Goal: Task Accomplishment & Management: Use online tool/utility

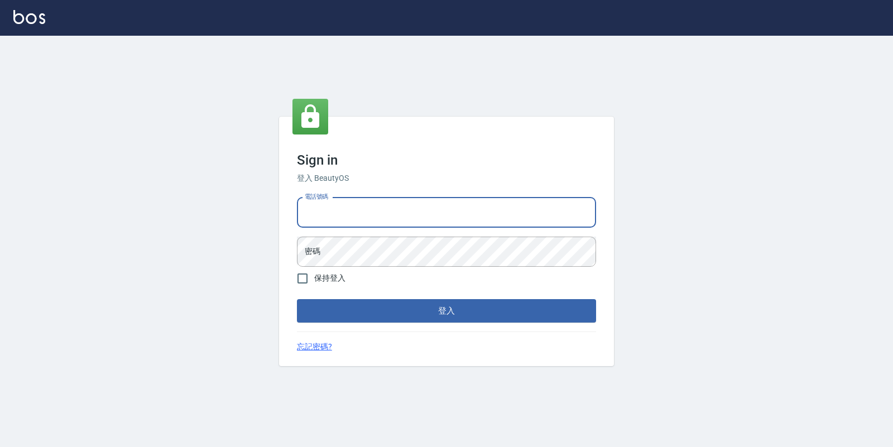
click at [428, 217] on input "電話號碼" at bounding box center [446, 213] width 299 height 30
type input "4265909"
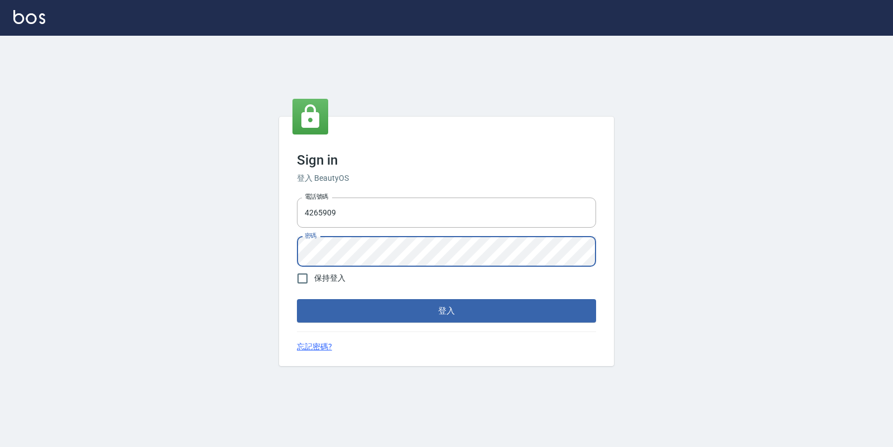
click at [297, 299] on button "登入" at bounding box center [446, 310] width 299 height 23
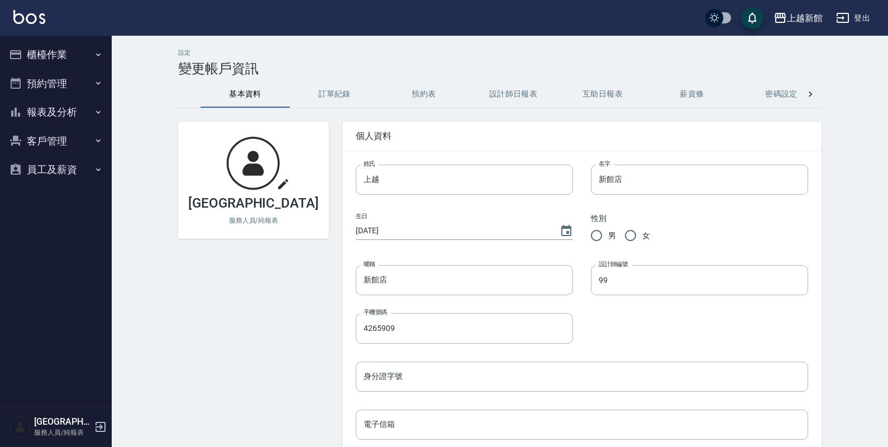
click at [59, 46] on button "櫃檯作業" at bounding box center [55, 54] width 103 height 29
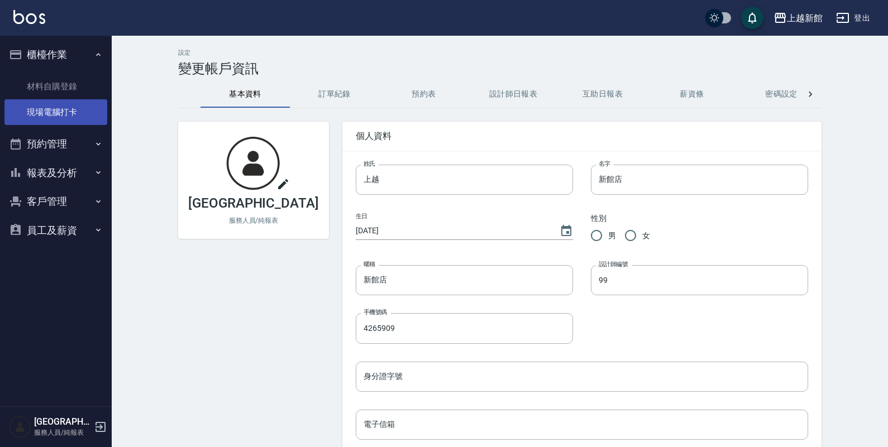
click at [93, 107] on link "現場電腦打卡" at bounding box center [55, 112] width 103 height 26
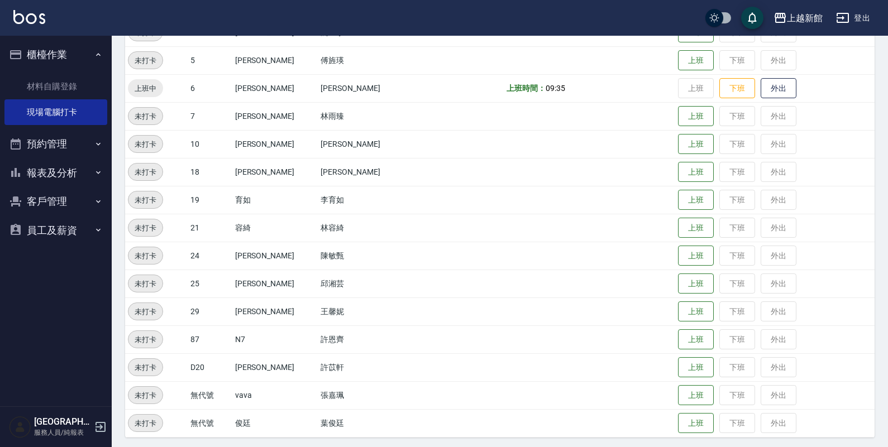
scroll to position [249, 0]
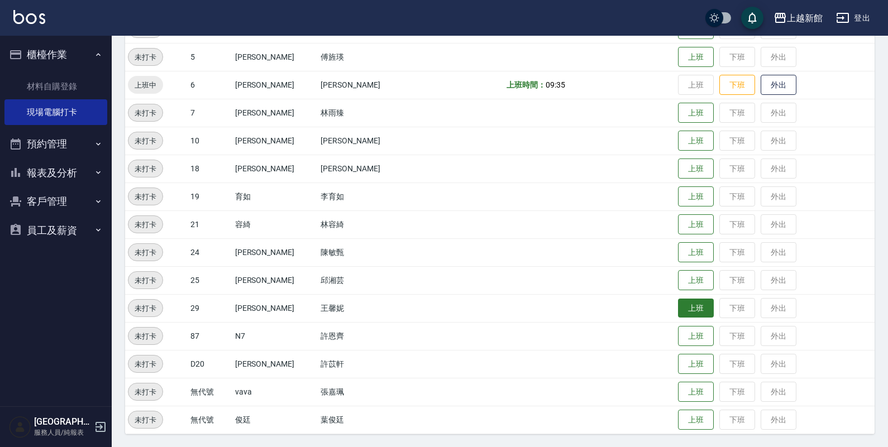
click at [679, 308] on button "上班" at bounding box center [696, 309] width 36 height 20
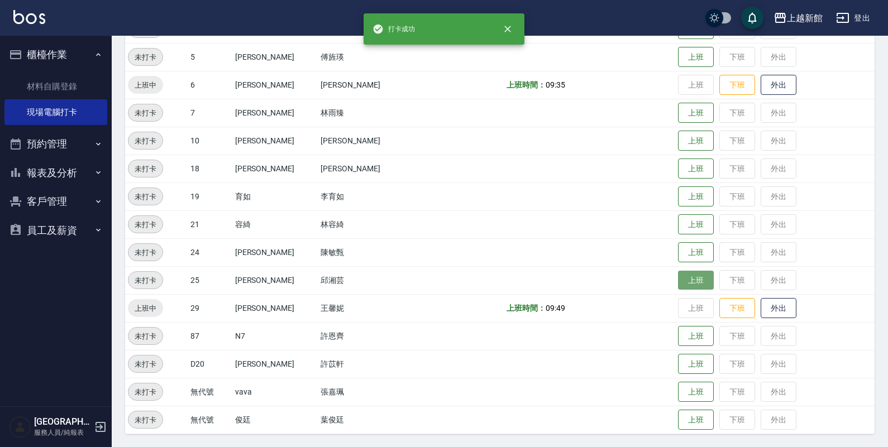
click at [688, 284] on button "上班" at bounding box center [696, 281] width 36 height 20
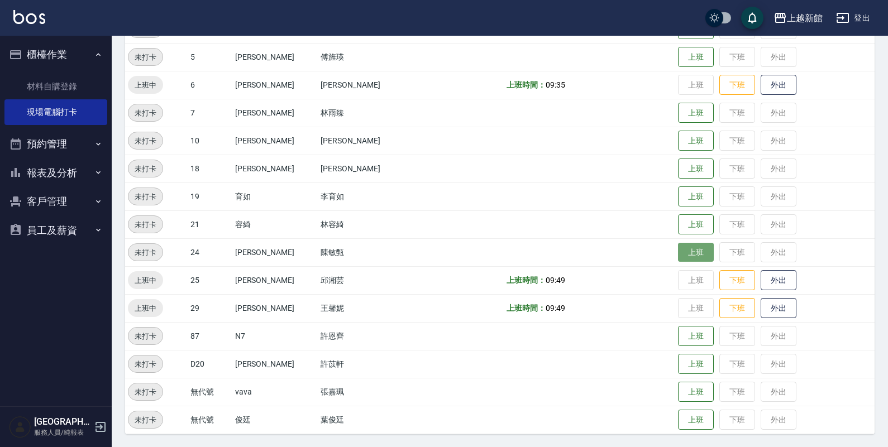
click at [678, 246] on button "上班" at bounding box center [696, 253] width 36 height 20
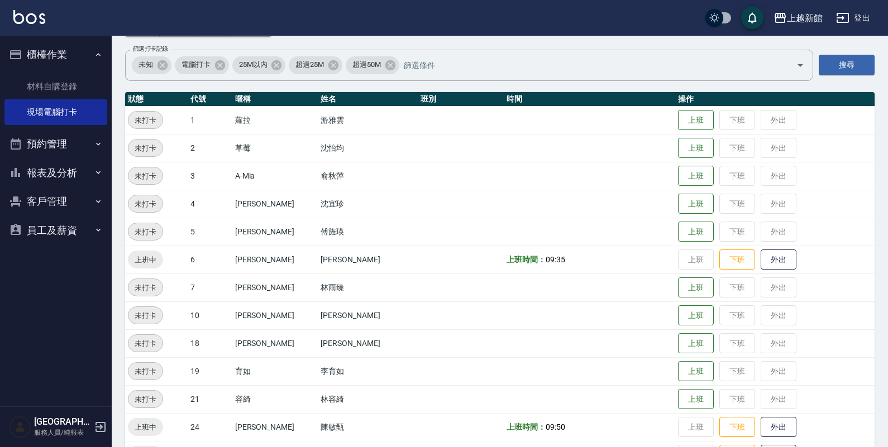
scroll to position [0, 0]
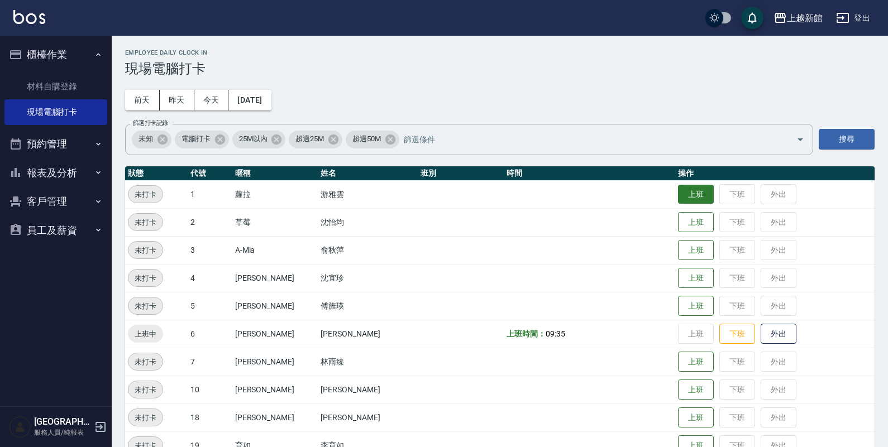
click at [678, 189] on button "上班" at bounding box center [696, 195] width 36 height 20
click at [678, 308] on button "上班" at bounding box center [696, 306] width 36 height 20
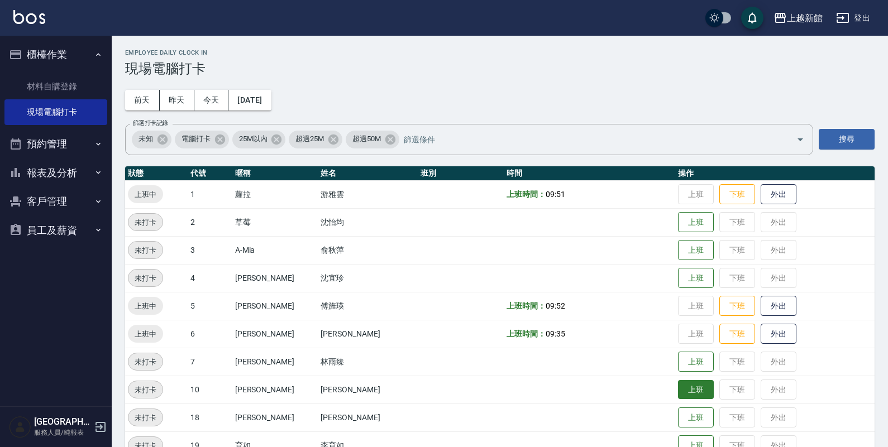
click at [685, 394] on button "上班" at bounding box center [696, 390] width 36 height 20
click at [684, 229] on button "上班" at bounding box center [696, 223] width 36 height 20
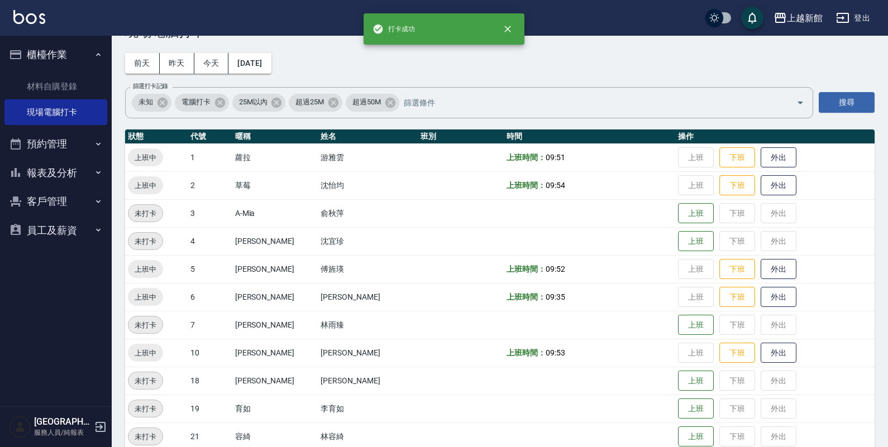
scroll to position [70, 0]
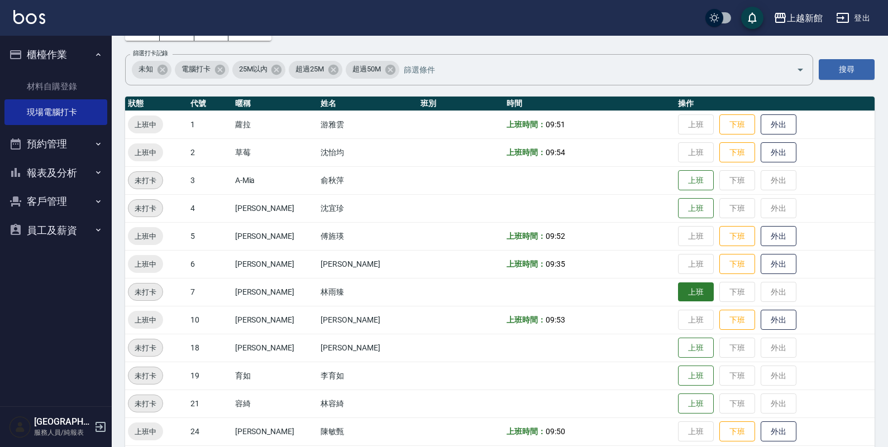
click at [680, 296] on button "上班" at bounding box center [696, 293] width 36 height 20
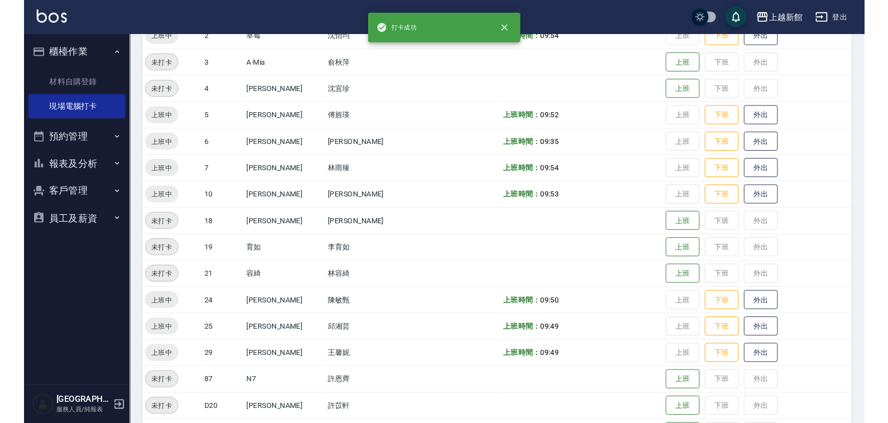
scroll to position [209, 0]
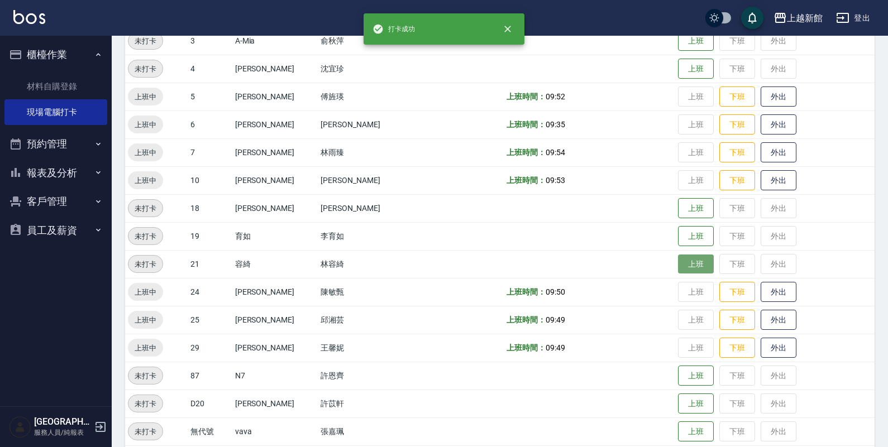
click at [678, 262] on button "上班" at bounding box center [696, 265] width 36 height 20
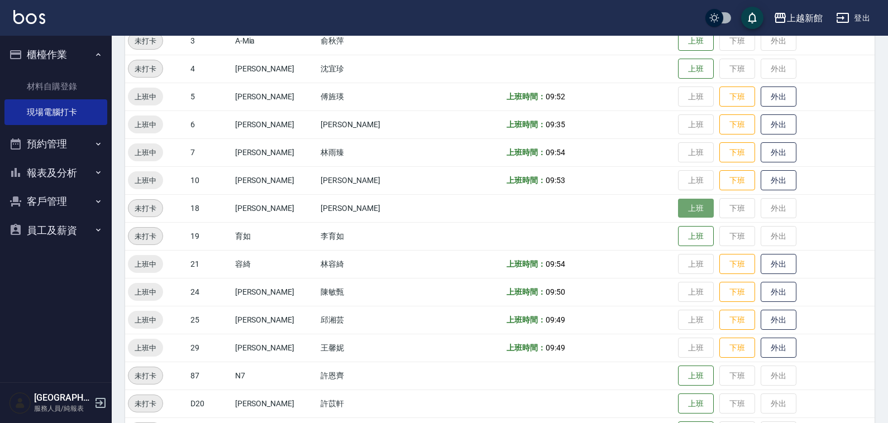
click at [683, 207] on button "上班" at bounding box center [696, 209] width 36 height 20
